Goal: Task Accomplishment & Management: Complete application form

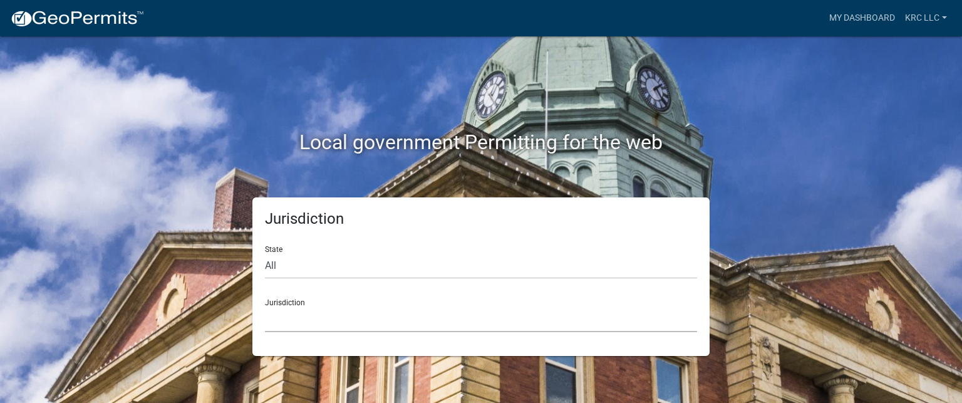
click at [278, 317] on select "[GEOGRAPHIC_DATA], [US_STATE] [GEOGRAPHIC_DATA], [US_STATE][PERSON_NAME][GEOGRA…" at bounding box center [481, 319] width 432 height 26
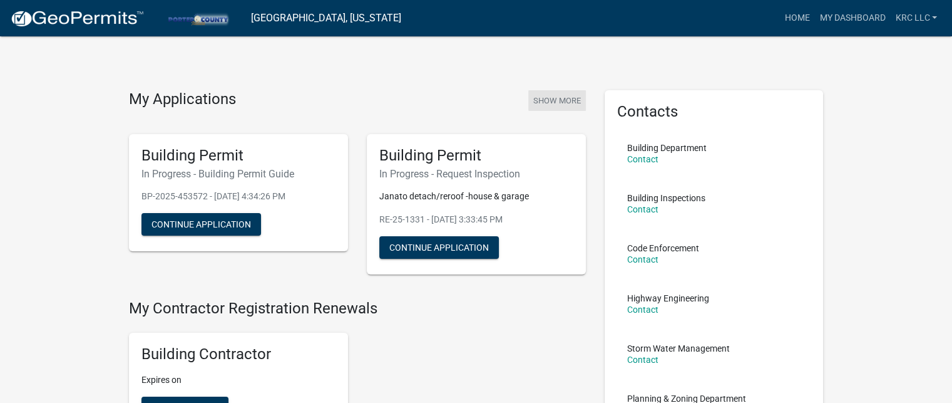
click at [547, 101] on button "Show More" at bounding box center [558, 100] width 58 height 21
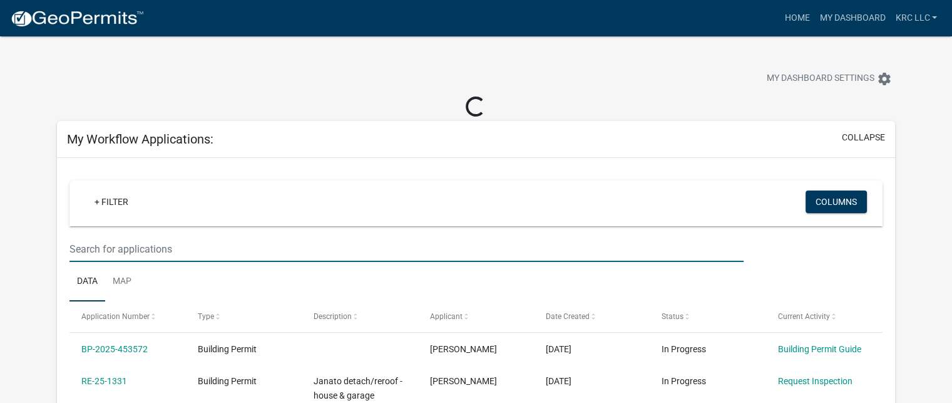
click at [181, 249] on input "text" at bounding box center [407, 249] width 674 height 26
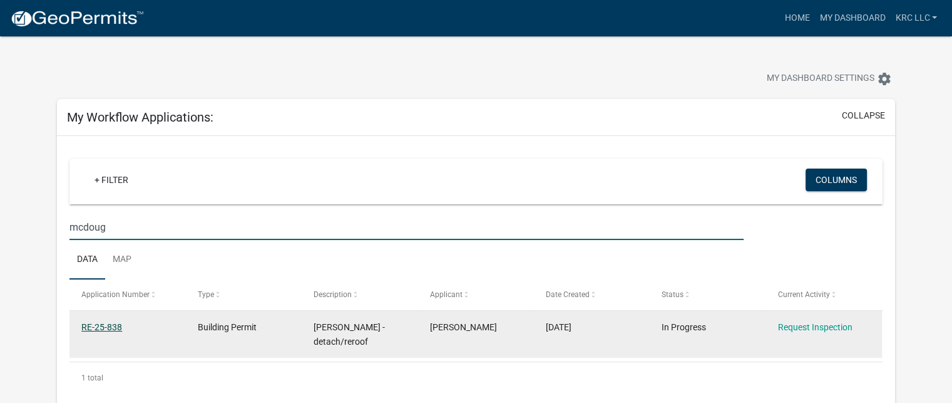
type input "mcdoug"
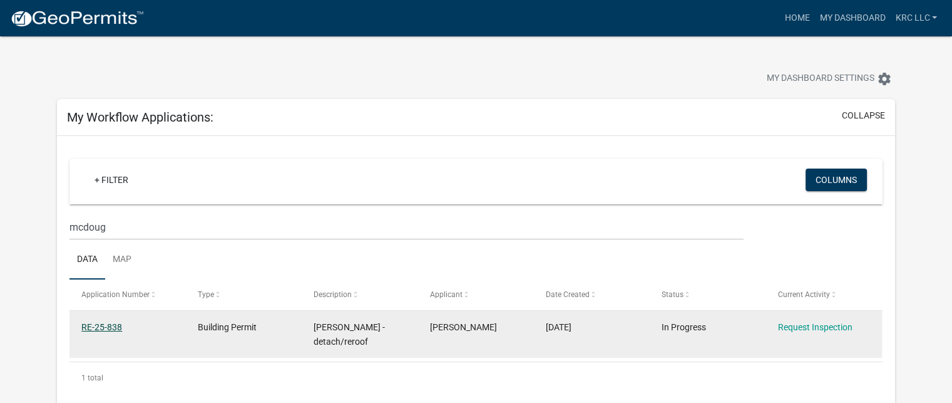
click at [109, 325] on link "RE-25-838" at bounding box center [101, 327] width 41 height 10
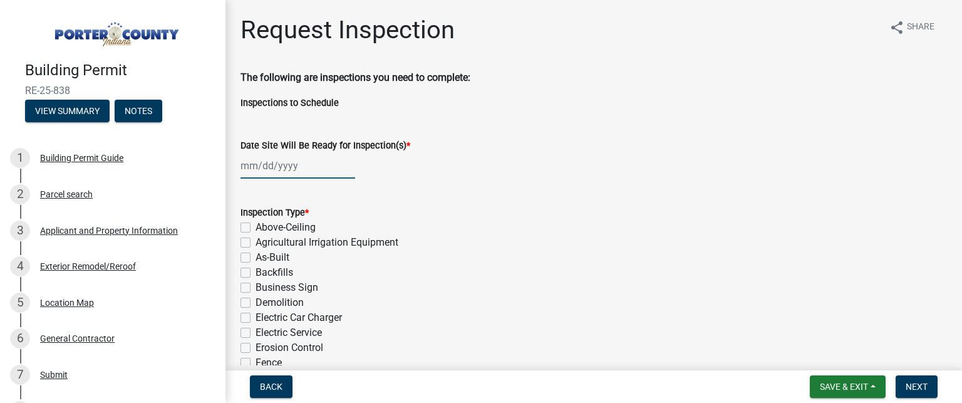
click at [250, 171] on div at bounding box center [297, 166] width 115 height 26
select select "8"
select select "2025"
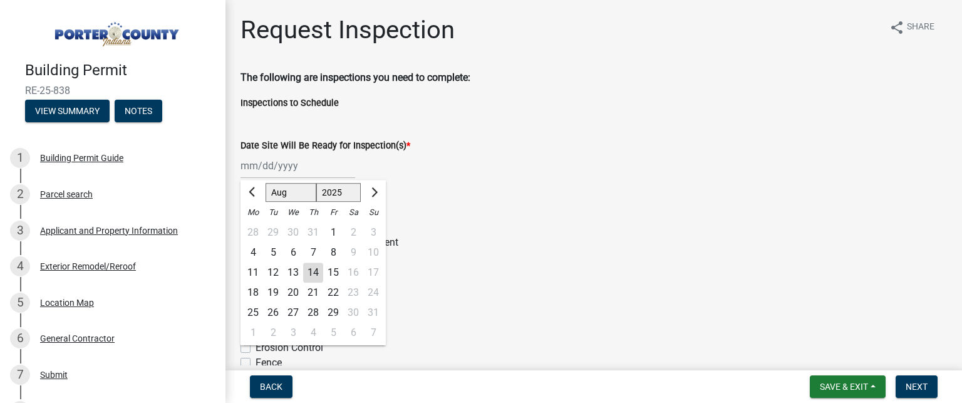
click at [317, 274] on div "14" at bounding box center [313, 272] width 20 height 20
type input "[DATE]"
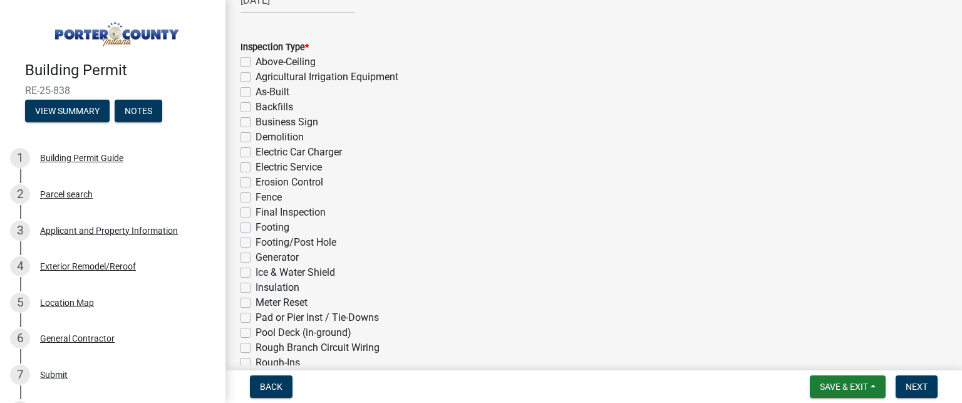
scroll to position [188, 0]
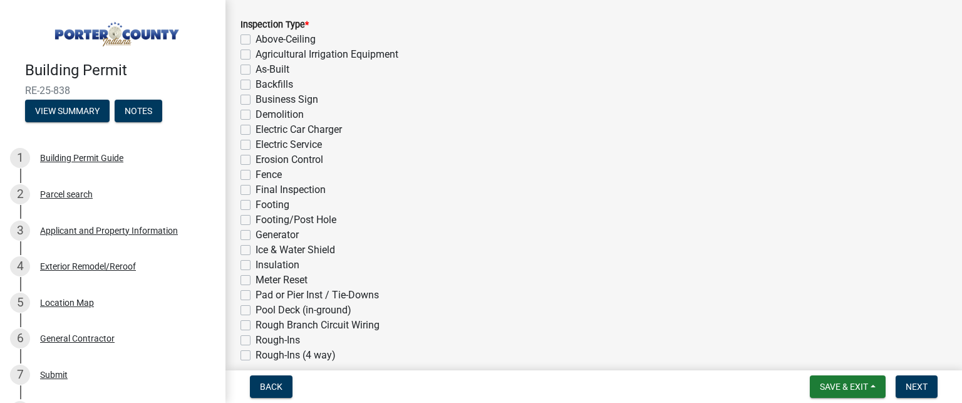
click at [255, 250] on label "Ice & Water Shield" at bounding box center [295, 249] width 80 height 15
click at [255, 250] on input "Ice & Water Shield" at bounding box center [259, 246] width 8 height 8
checkbox input "true"
checkbox input "false"
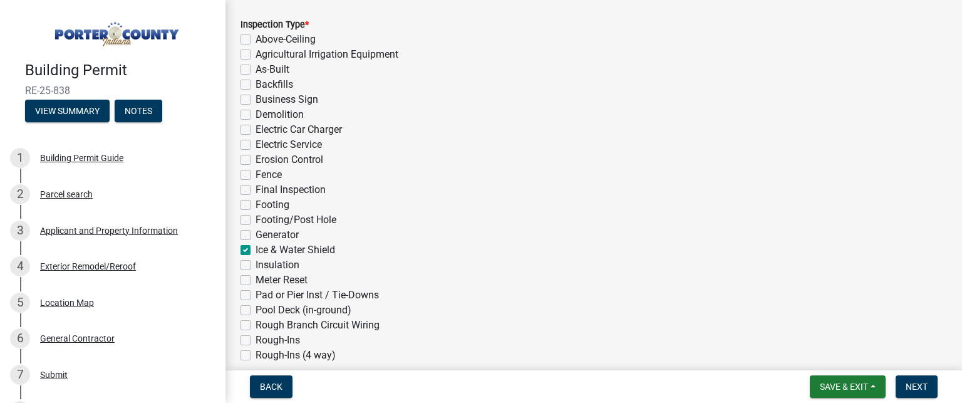
checkbox input "false"
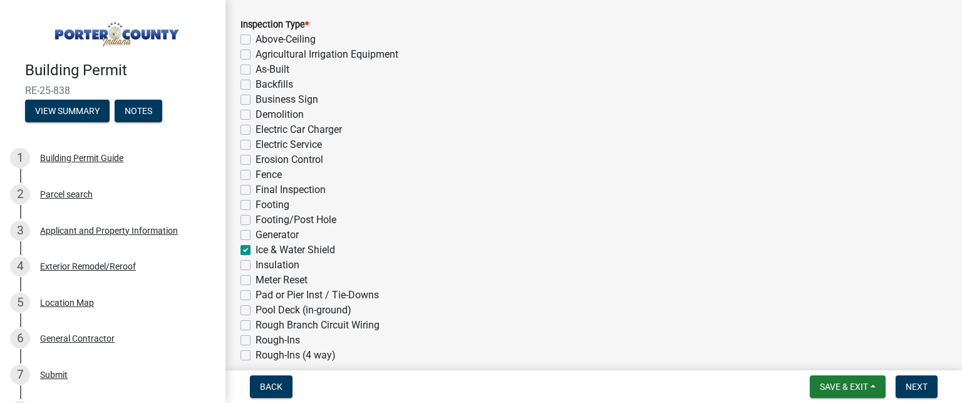
checkbox input "false"
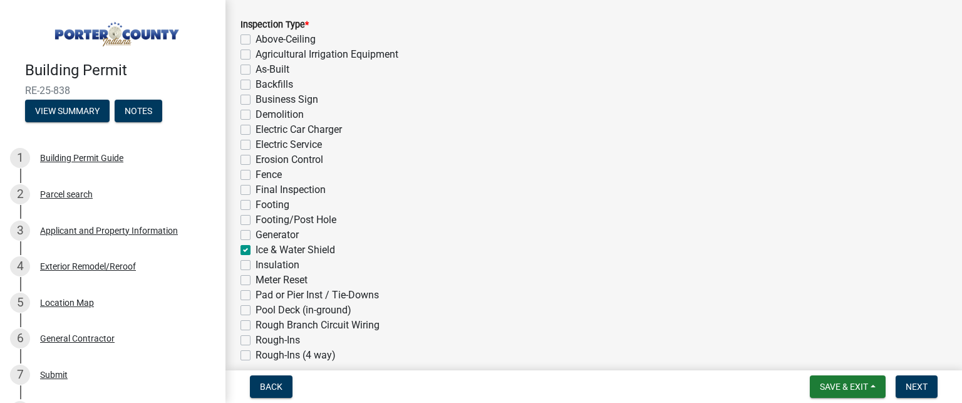
checkbox input "false"
checkbox input "true"
checkbox input "false"
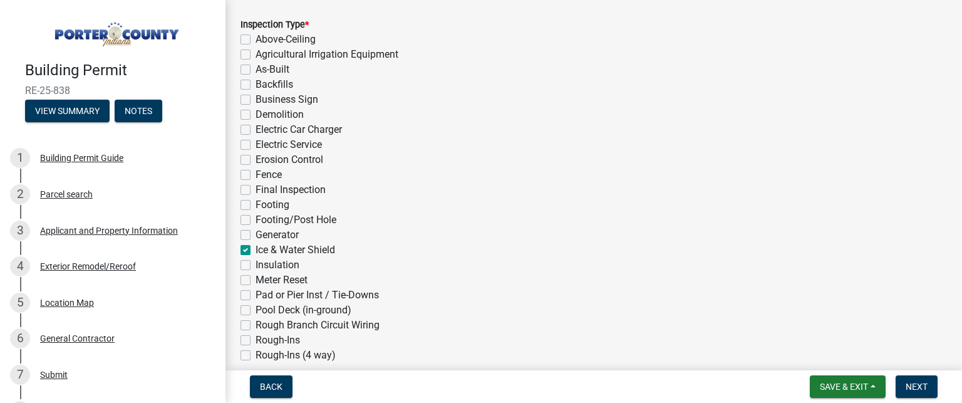
checkbox input "false"
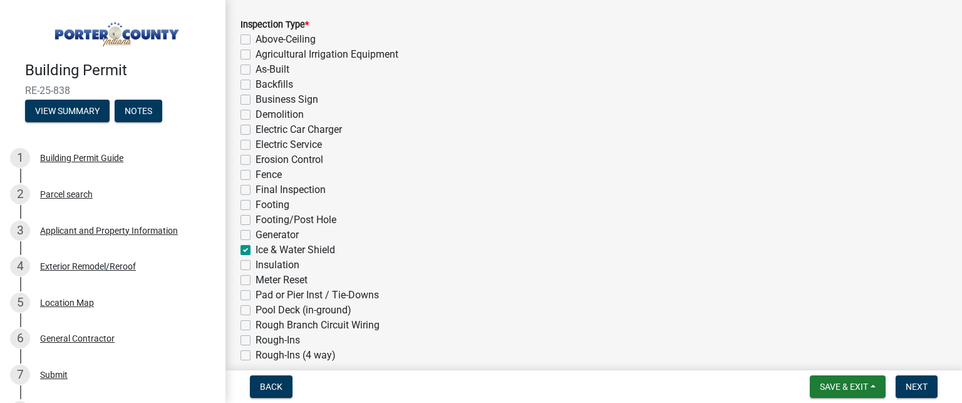
checkbox input "false"
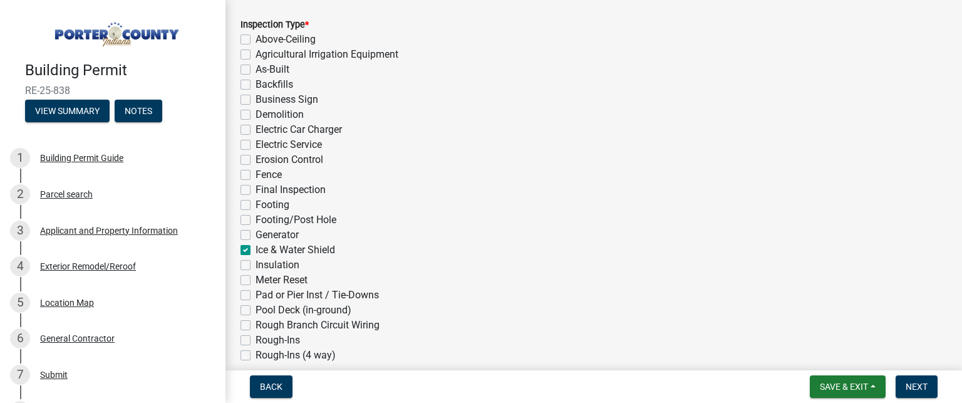
checkbox input "false"
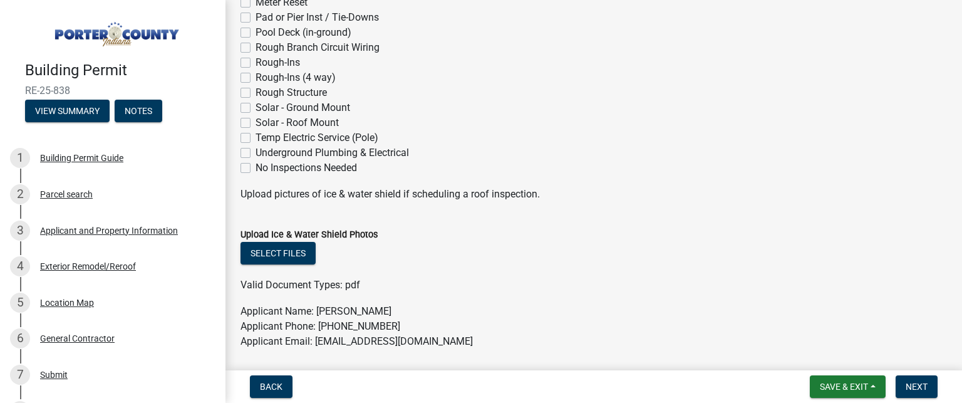
scroll to position [564, 0]
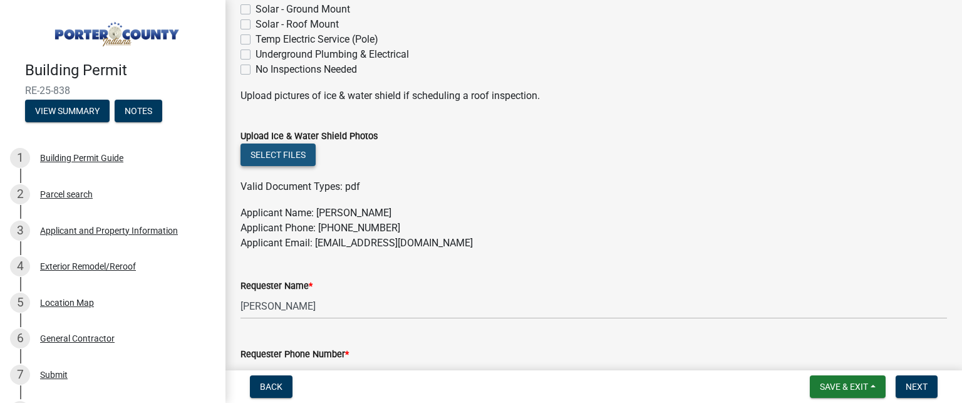
click at [257, 160] on button "Select files" at bounding box center [277, 154] width 75 height 23
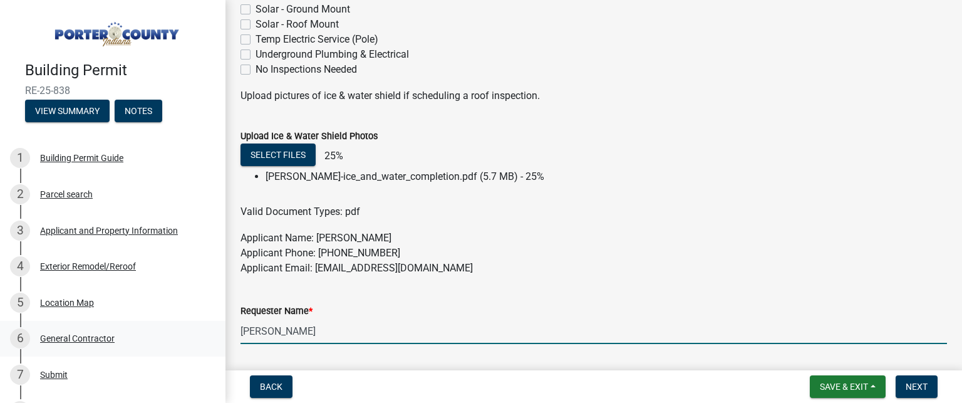
drag, startPoint x: 308, startPoint y: 333, endPoint x: 178, endPoint y: 345, distance: 130.2
click at [178, 345] on div "Building Permit RE-25-838 View Summary Notes 1 Building Permit Guide 2 Parcel s…" at bounding box center [481, 201] width 962 height 403
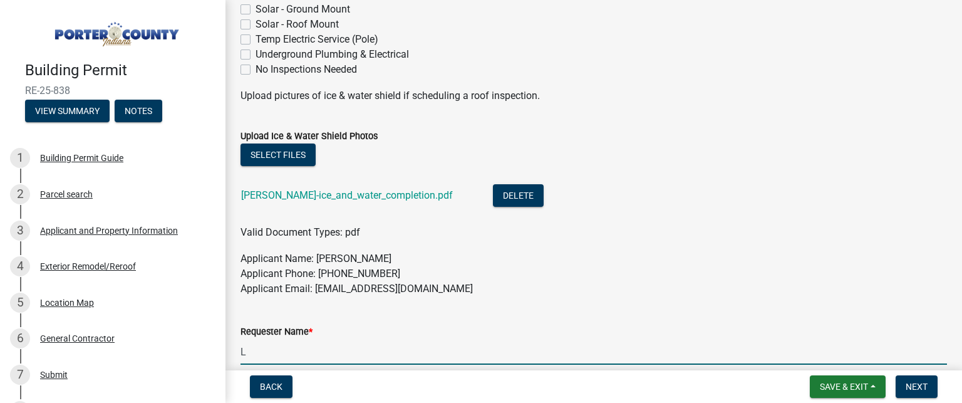
type input "[PERSON_NAME]"
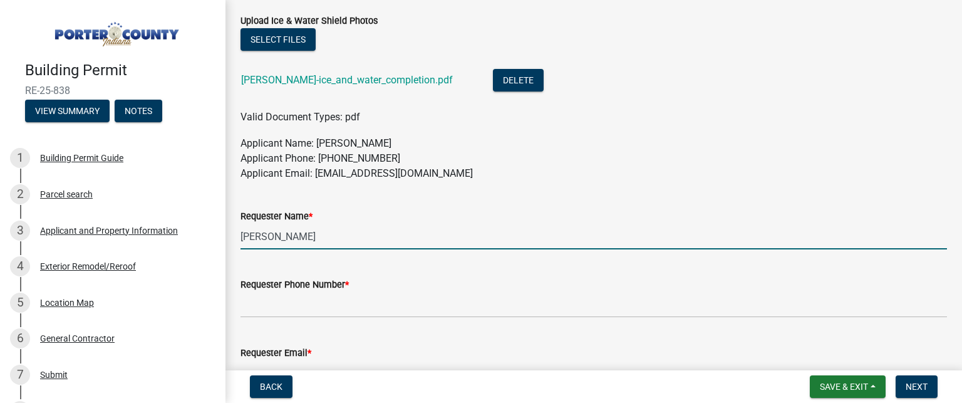
scroll to position [814, 0]
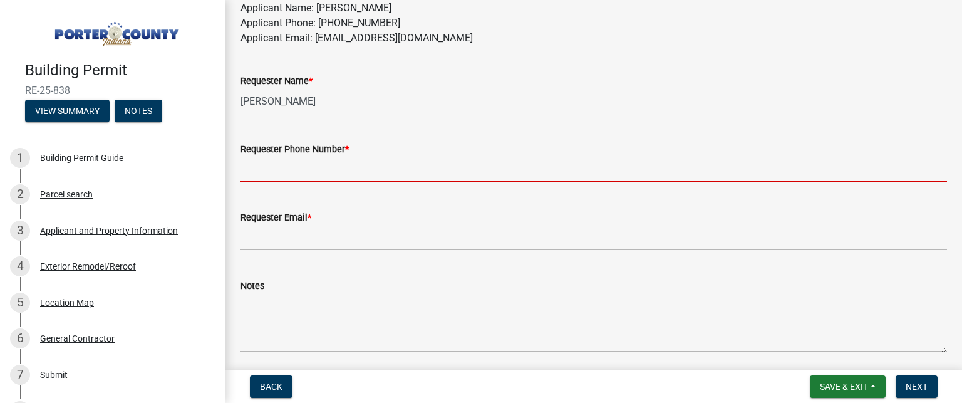
click at [257, 163] on input "Requester Phone Number *" at bounding box center [593, 170] width 706 height 26
type input "2192084557"
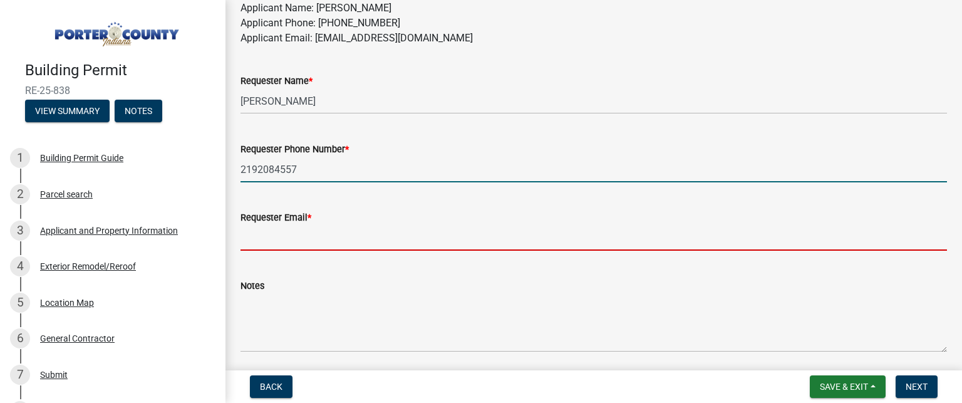
type input "[EMAIL_ADDRESS][DOMAIN_NAME]"
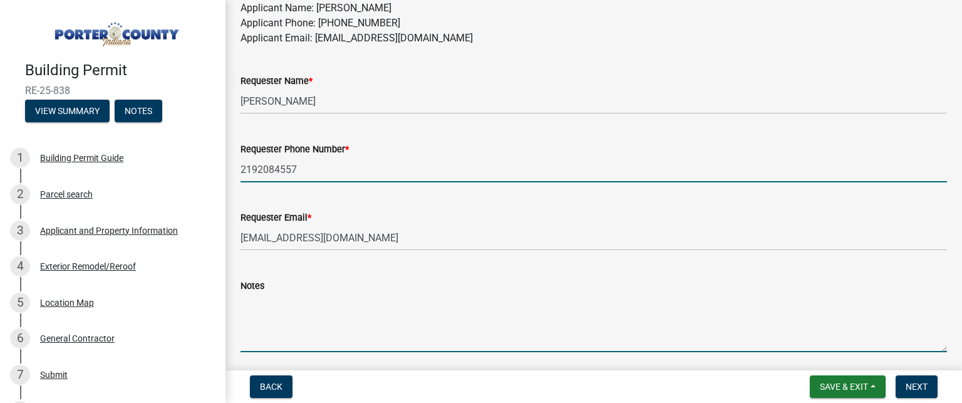
click at [268, 321] on textarea "Notes" at bounding box center [593, 322] width 706 height 59
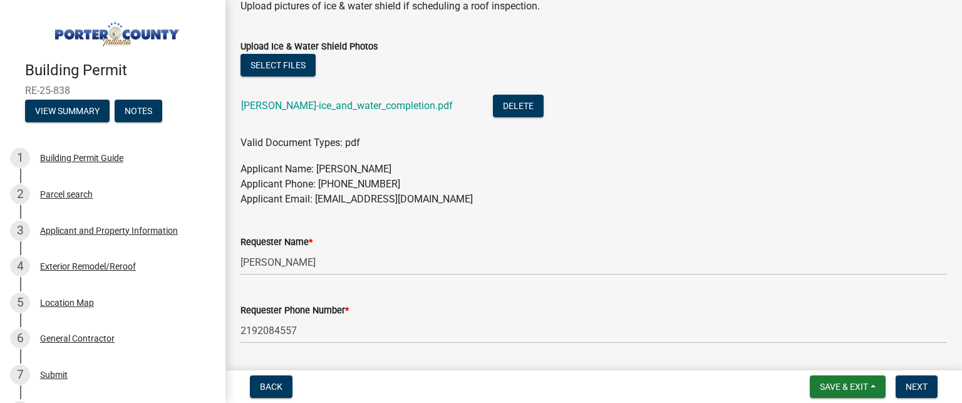
scroll to position [859, 0]
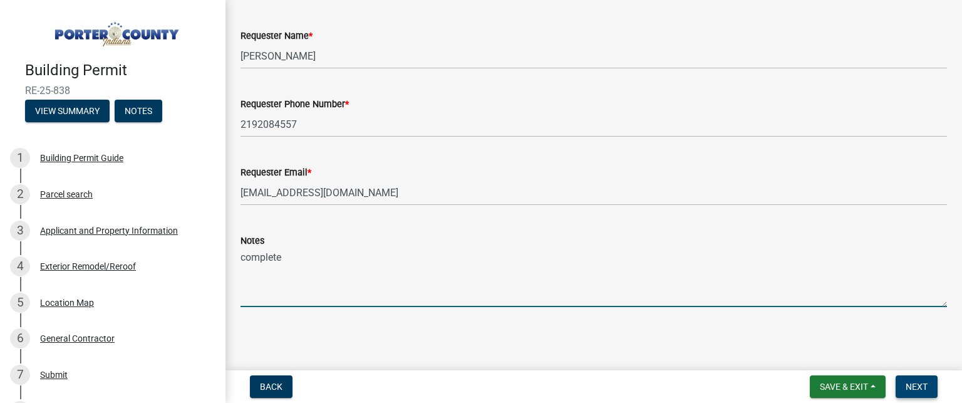
type textarea "complete"
click at [904, 383] on button "Next" at bounding box center [916, 386] width 42 height 23
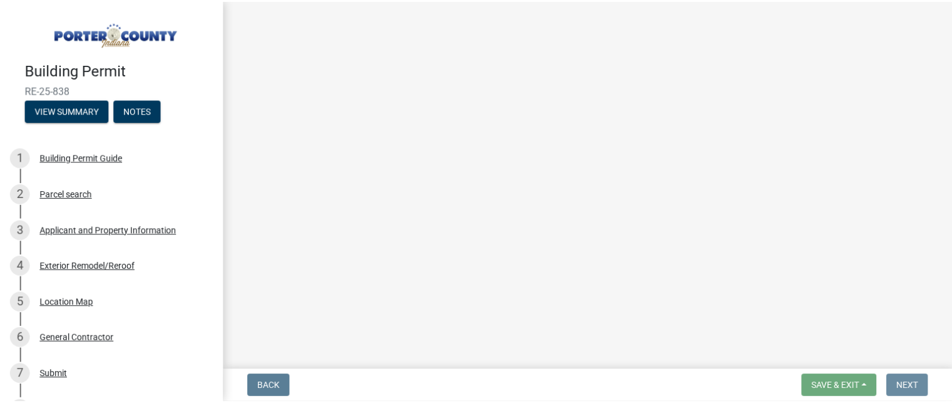
scroll to position [0, 0]
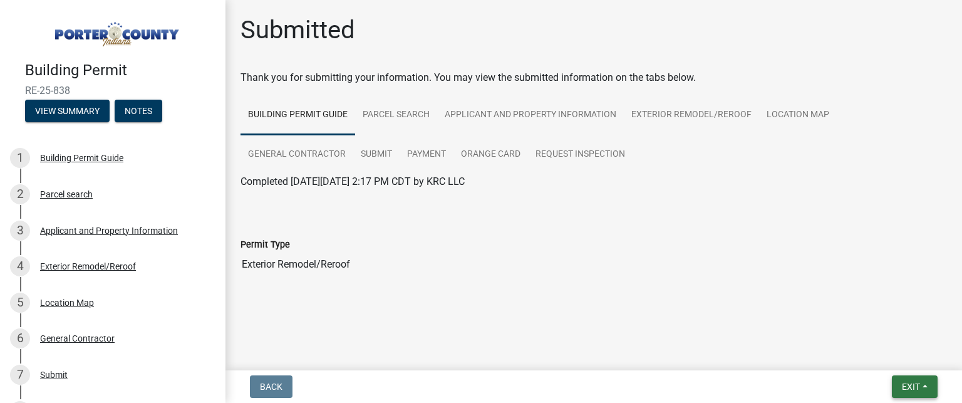
click at [916, 386] on span "Exit" at bounding box center [911, 386] width 18 height 10
click at [876, 358] on button "Save & Exit" at bounding box center [888, 354] width 100 height 30
